Goal: Transaction & Acquisition: Subscribe to service/newsletter

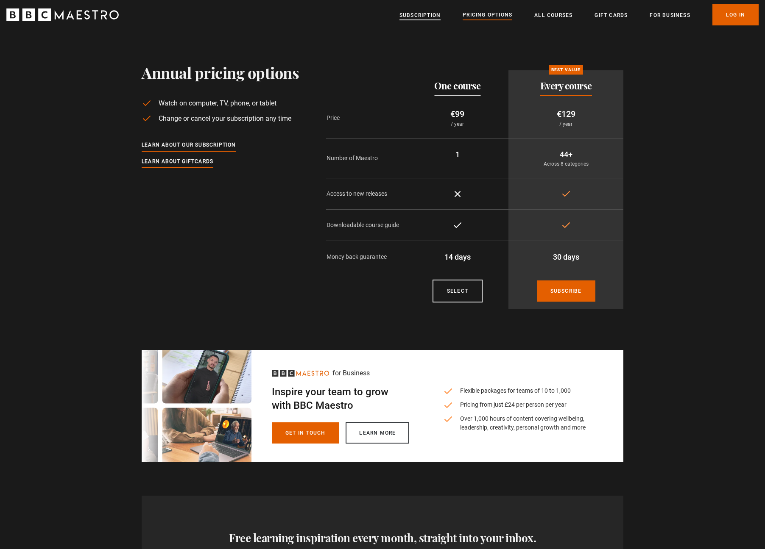
click at [425, 15] on link "Subscription" at bounding box center [419, 15] width 41 height 8
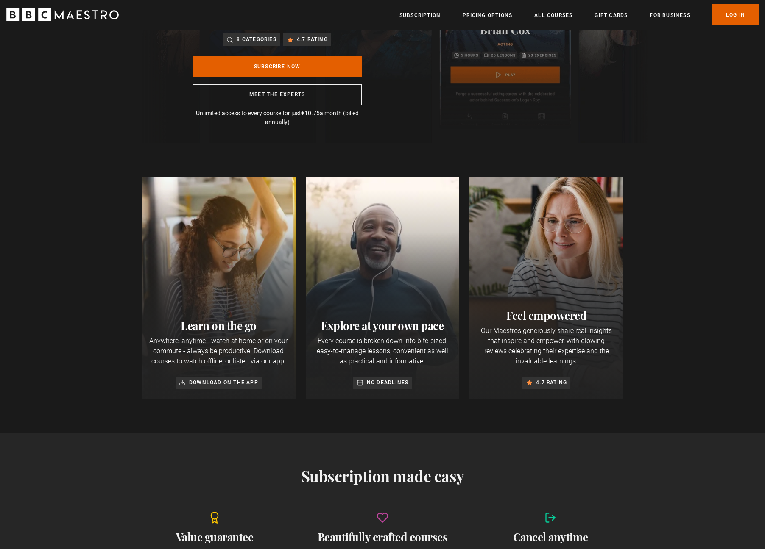
scroll to position [191, 0]
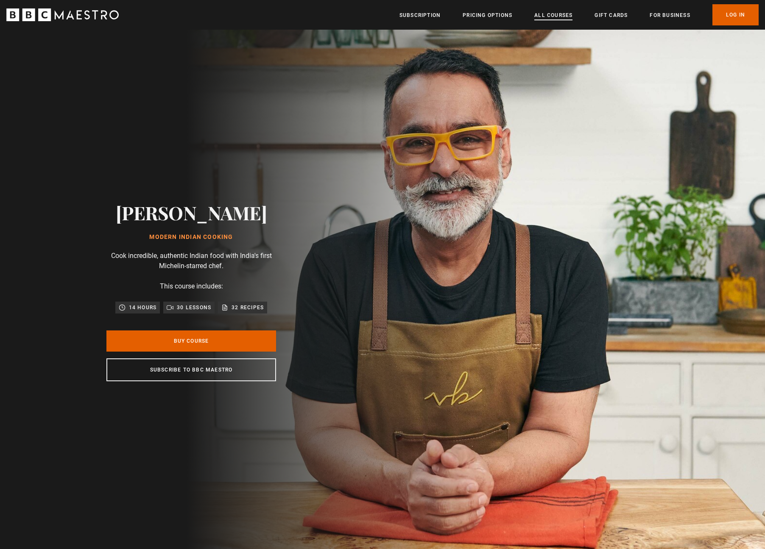
click at [554, 13] on link "All Courses" at bounding box center [553, 15] width 38 height 8
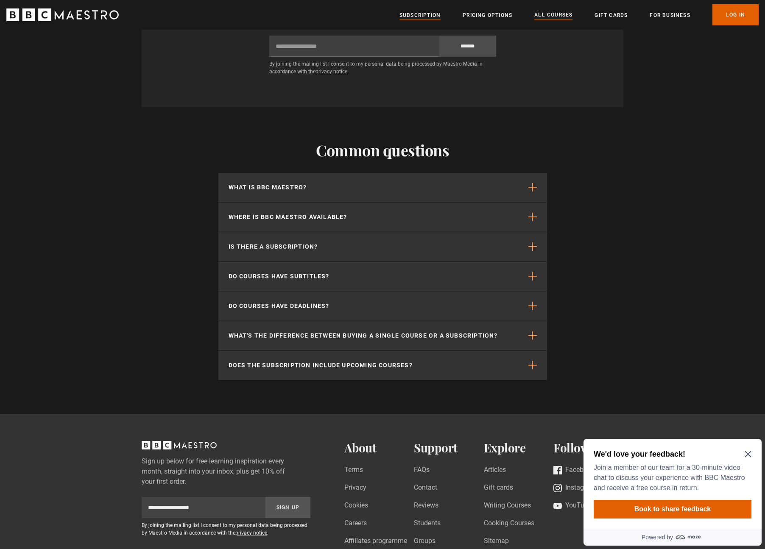
scroll to position [3827, 0]
